Goal: Information Seeking & Learning: Learn about a topic

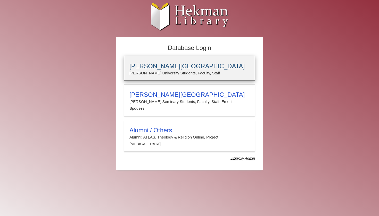
click at [162, 66] on h3 "[PERSON_NAME][GEOGRAPHIC_DATA]" at bounding box center [189, 66] width 120 height 7
click at [182, 66] on h3 "[PERSON_NAME][GEOGRAPHIC_DATA]" at bounding box center [189, 66] width 120 height 7
click at [148, 60] on div "[PERSON_NAME][GEOGRAPHIC_DATA] [PERSON_NAME] University Students, Faculty, Staff" at bounding box center [189, 68] width 131 height 25
click at [195, 70] on h3 "[PERSON_NAME][GEOGRAPHIC_DATA]" at bounding box center [189, 66] width 120 height 7
